Goal: Information Seeking & Learning: Learn about a topic

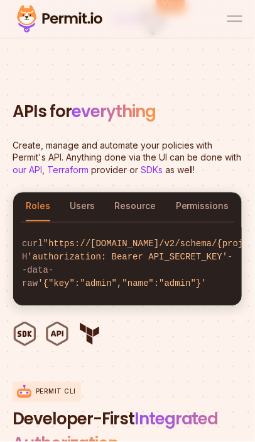
scroll to position [1580, 0]
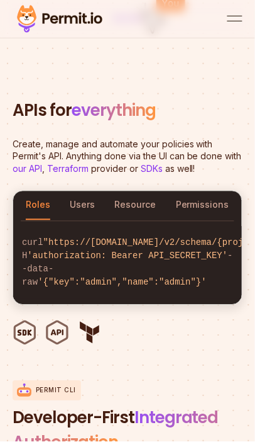
click at [76, 202] on button "Users" at bounding box center [82, 205] width 25 height 29
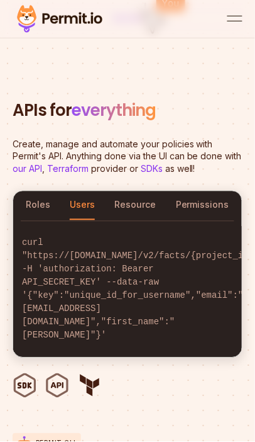
click at [130, 204] on button "Resource" at bounding box center [136, 205] width 42 height 29
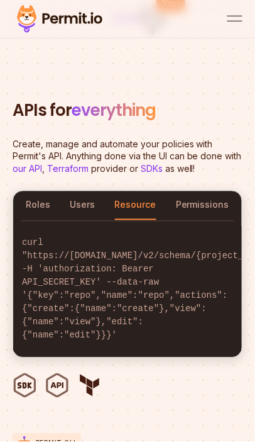
click at [202, 208] on button "Permissions" at bounding box center [202, 205] width 53 height 29
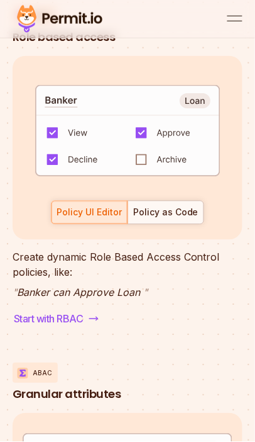
scroll to position [2382, 0]
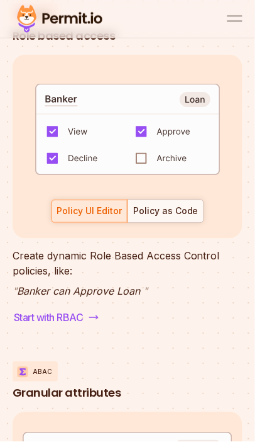
click at [153, 218] on div "Policy as Code" at bounding box center [165, 211] width 65 height 13
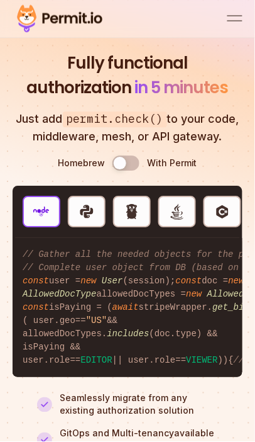
scroll to position [3636, 0]
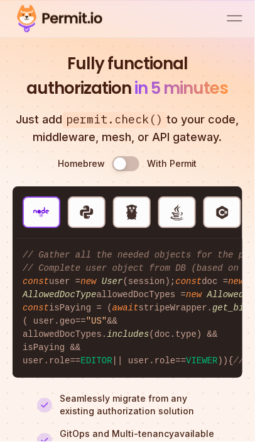
click at [128, 221] on img "button" at bounding box center [132, 212] width 16 height 16
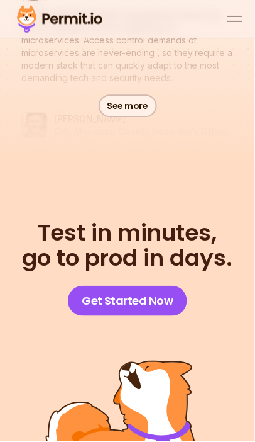
scroll to position [8306, 0]
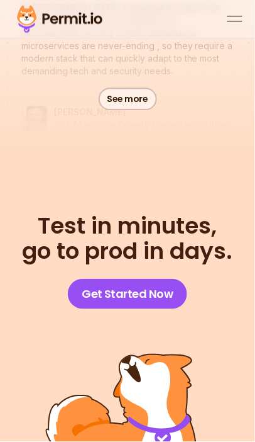
click at [234, 21] on div "open menu" at bounding box center [235, 21] width 15 height 1
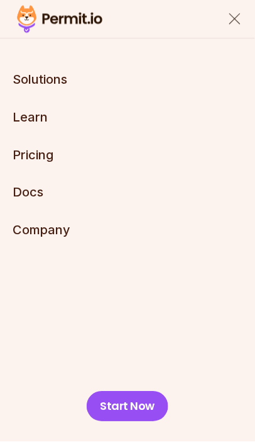
click at [45, 155] on link "Pricing" at bounding box center [33, 154] width 41 height 15
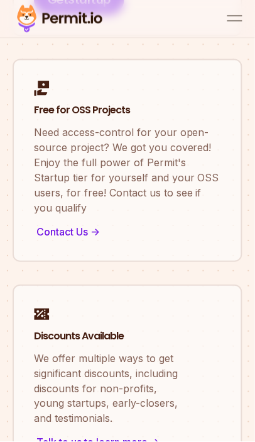
scroll to position [2475, 0]
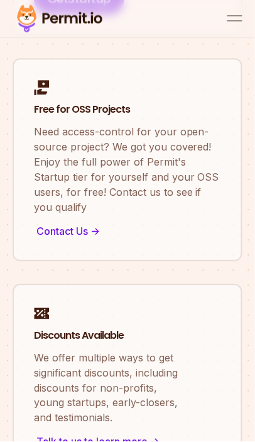
click at [238, 19] on button "open menu" at bounding box center [235, 18] width 15 height 15
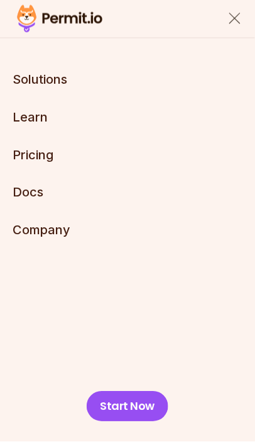
click at [26, 187] on link "Docs" at bounding box center [28, 192] width 31 height 15
